Goal: Task Accomplishment & Management: Use online tool/utility

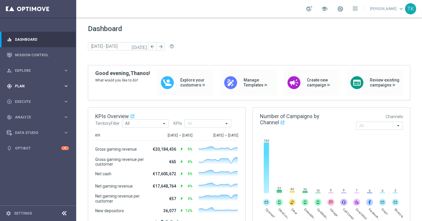
click at [56, 88] on div "gps_fixed Plan" at bounding box center [35, 86] width 57 height 5
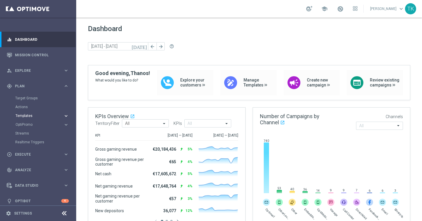
click at [30, 116] on span "Templates" at bounding box center [37, 116] width 42 height 4
click at [27, 124] on link "Optimail" at bounding box center [39, 124] width 43 height 5
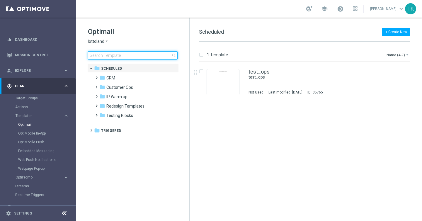
click at [115, 55] on input at bounding box center [133, 55] width 90 height 8
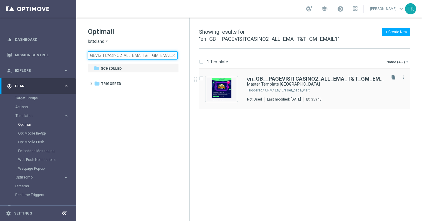
type input "en_GB__PAGEVISITCASINO2_ALL_EMA_T&T_GM_EMAIL1"
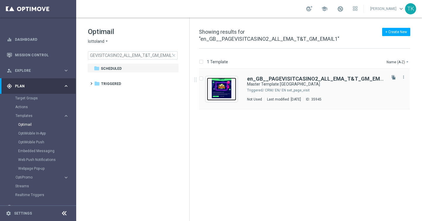
scroll to position [0, 0]
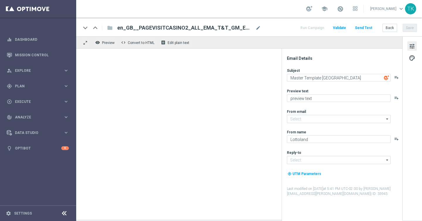
type input "mail@crm.lottoland.com"
type input "service@lottoland.com"
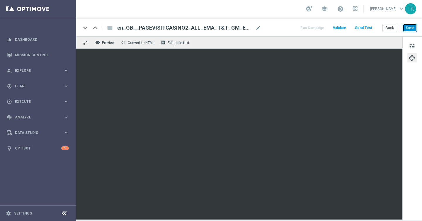
click at [410, 27] on button "Save" at bounding box center [410, 28] width 14 height 8
click at [409, 28] on button "Save" at bounding box center [410, 28] width 14 height 8
